Goal: Task Accomplishment & Management: Manage account settings

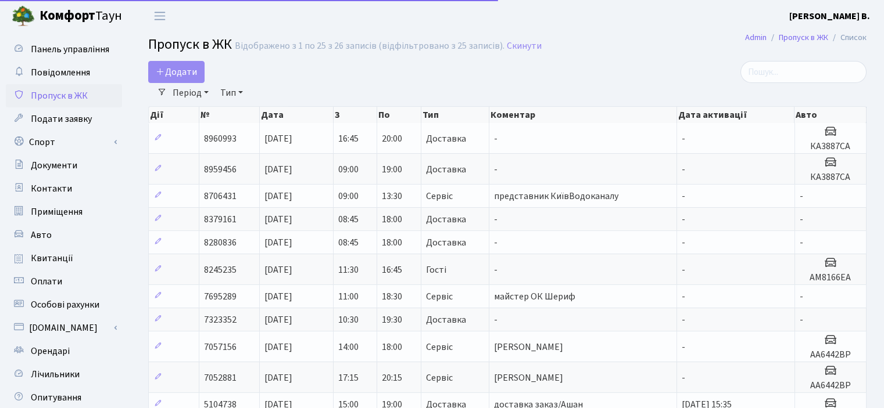
select select "25"
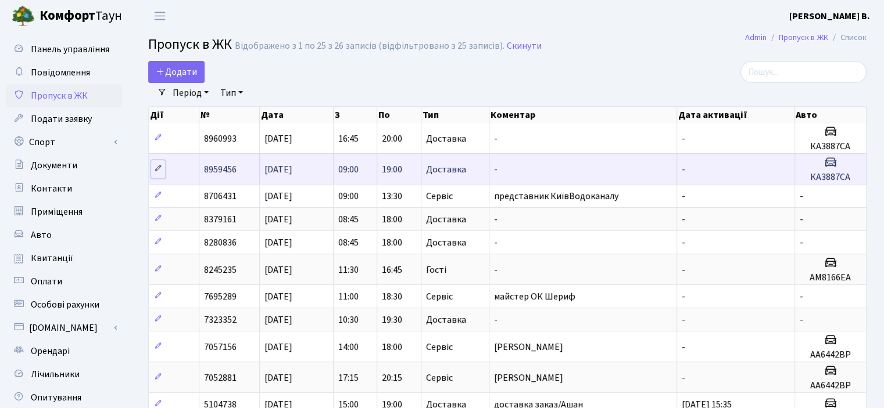
click at [160, 172] on icon at bounding box center [158, 168] width 8 height 8
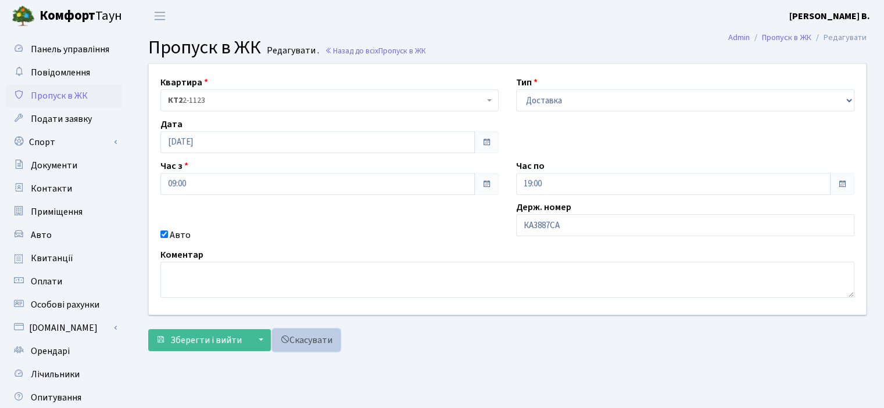
click at [295, 345] on link "Скасувати" at bounding box center [305, 340] width 67 height 22
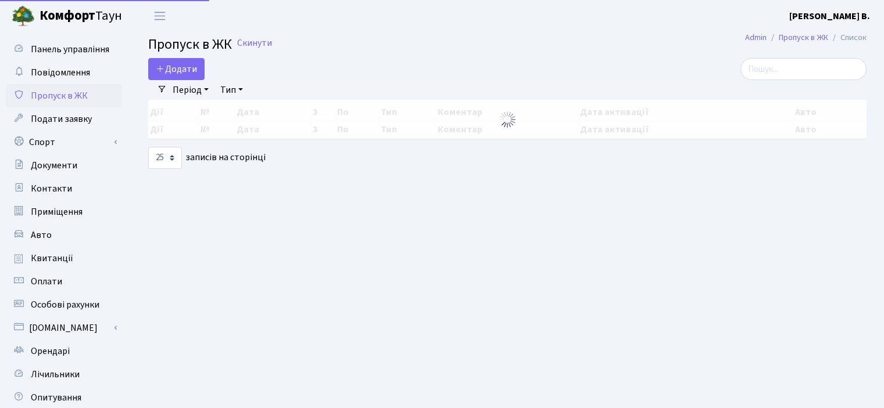
select select "25"
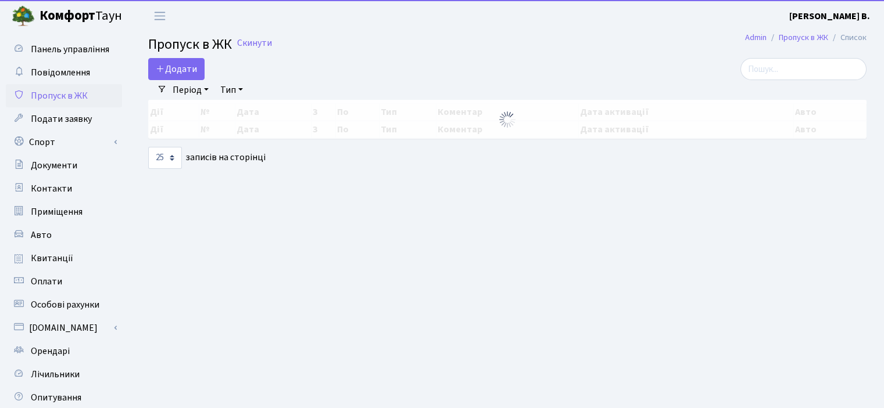
select select "25"
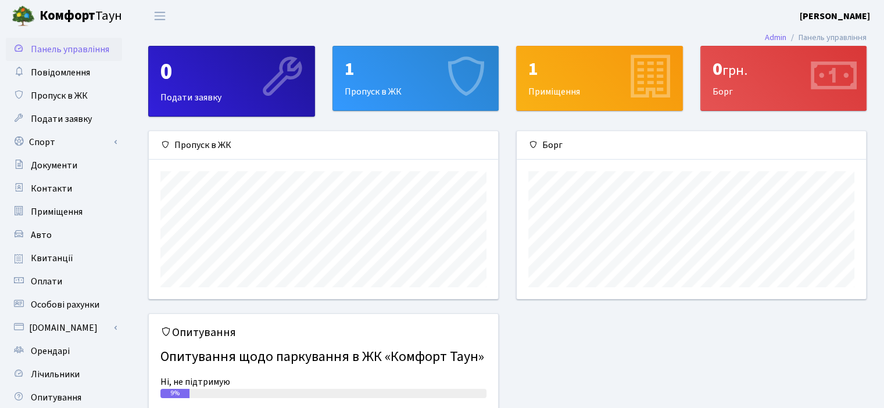
scroll to position [167, 349]
